Goal: Understand process/instructions: Learn how to perform a task or action

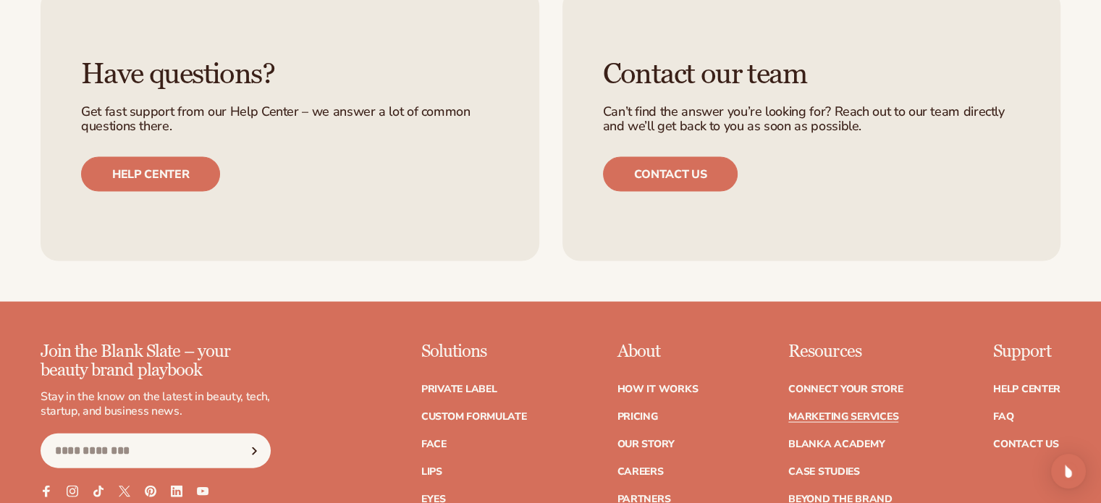
scroll to position [3114, 0]
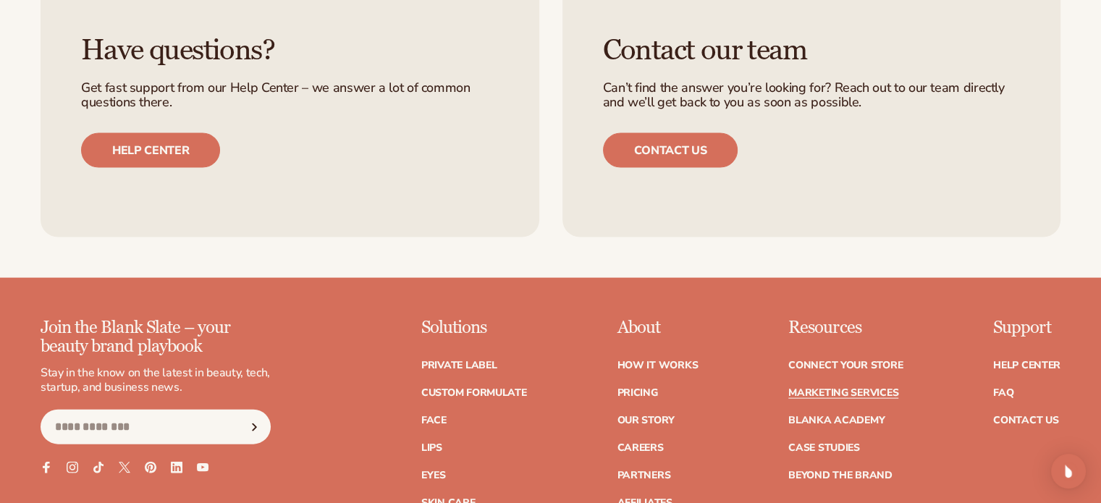
click at [471, 371] on ul "Private label Custom formulate Face Lips Eyes Skin Care" at bounding box center [474, 468] width 106 height 245
click at [476, 363] on link "Private label" at bounding box center [458, 366] width 75 height 10
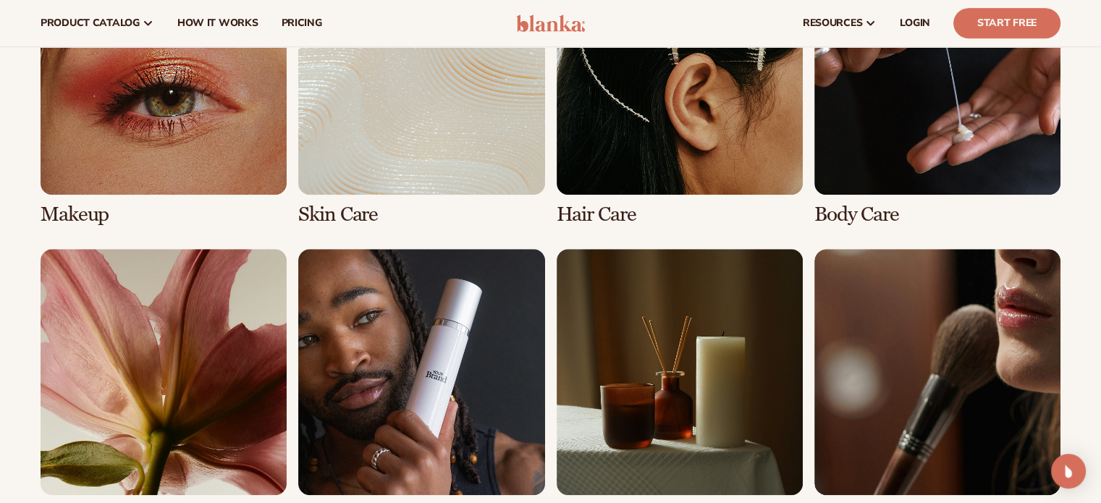
scroll to position [1014, 0]
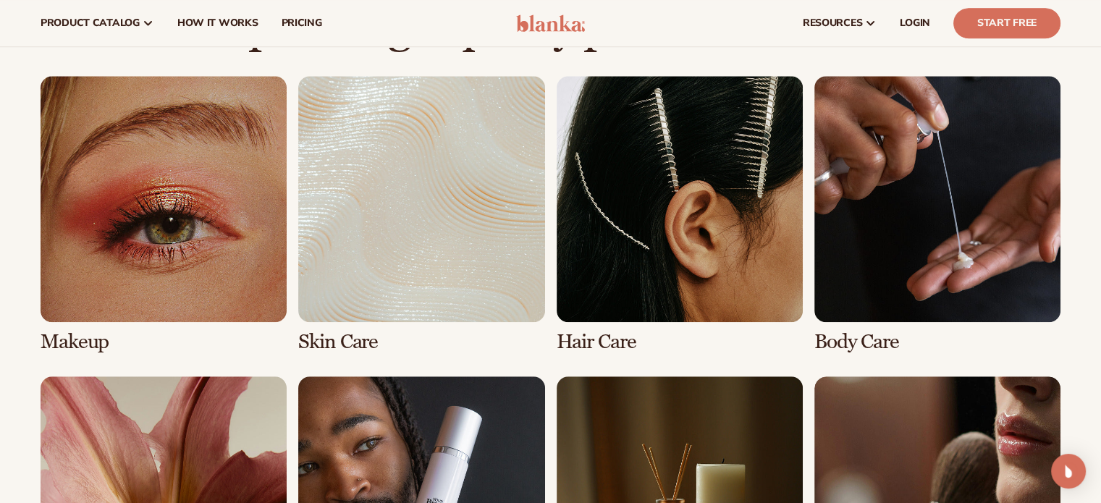
click at [371, 254] on link "2 / 8" at bounding box center [421, 214] width 246 height 277
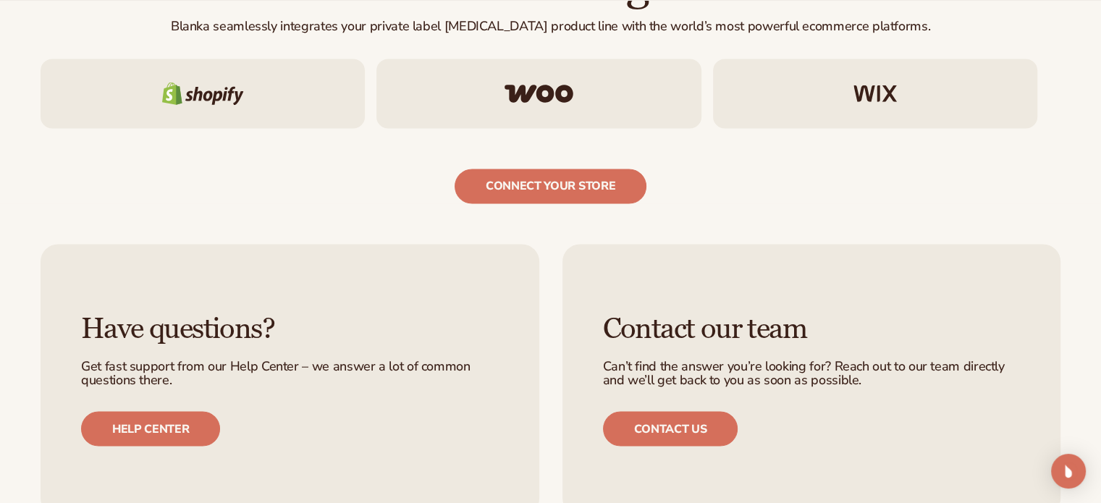
scroll to position [2534, 0]
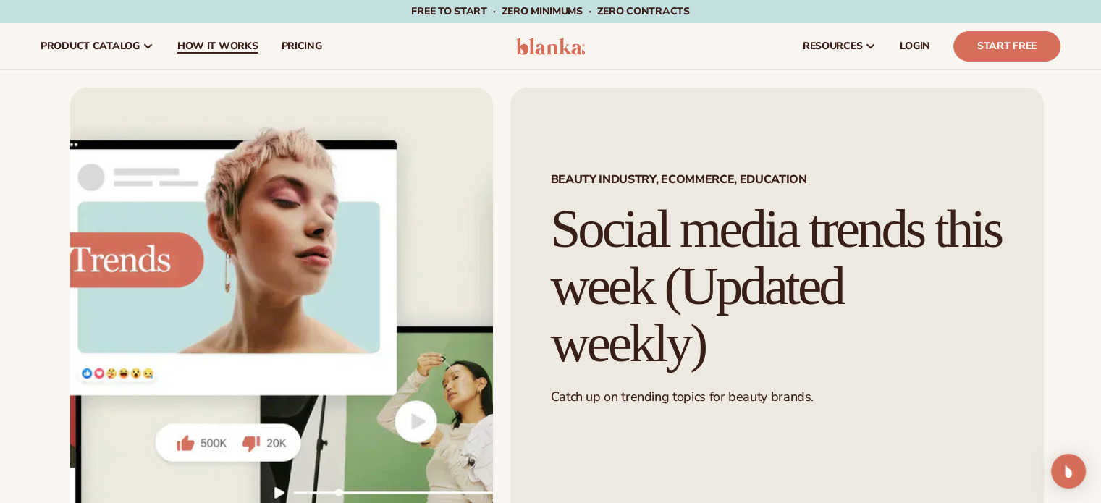
click at [229, 49] on span "How It Works" at bounding box center [217, 47] width 81 height 12
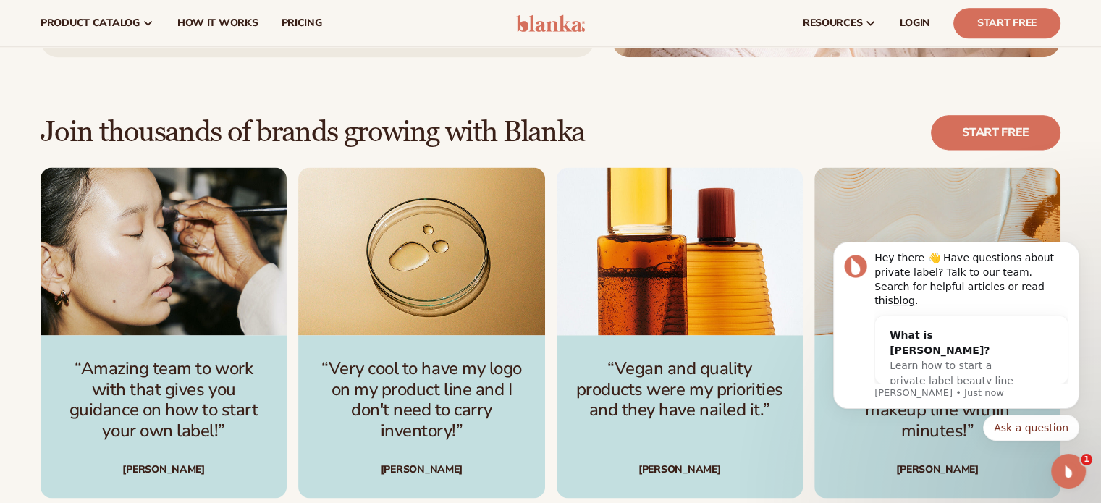
scroll to position [1733, 0]
